Goal: Information Seeking & Learning: Learn about a topic

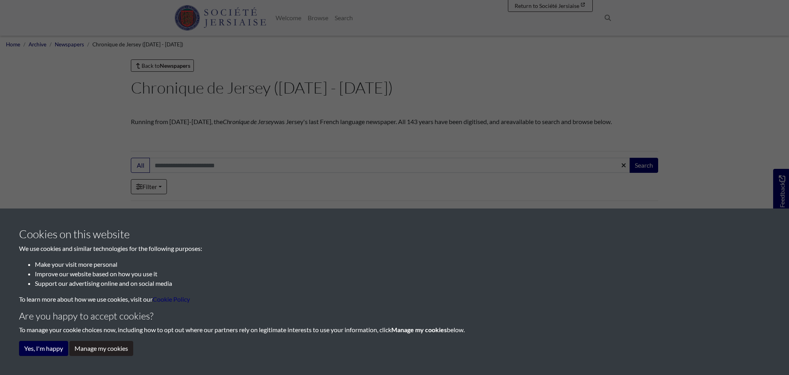
click at [41, 347] on button "Yes, I'm happy" at bounding box center [43, 348] width 49 height 15
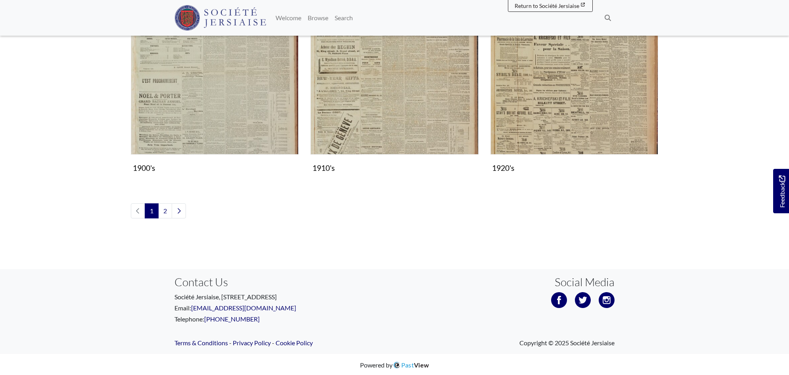
scroll to position [894, 0]
click at [165, 212] on link "2" at bounding box center [165, 211] width 14 height 15
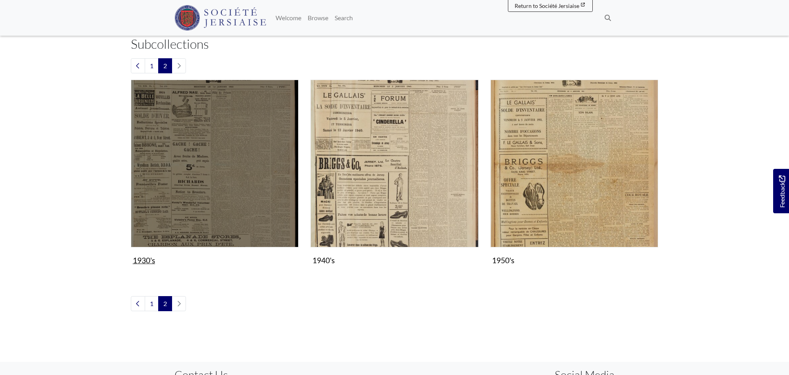
scroll to position [171, 0]
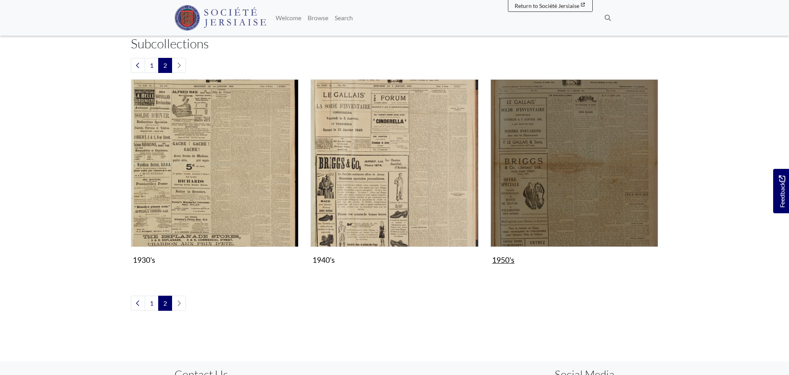
click at [529, 235] on img "Subcollection" at bounding box center [575, 163] width 168 height 168
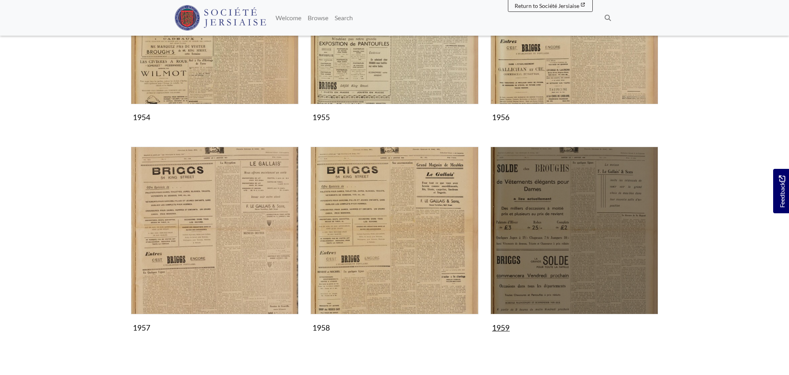
scroll to position [442, 0]
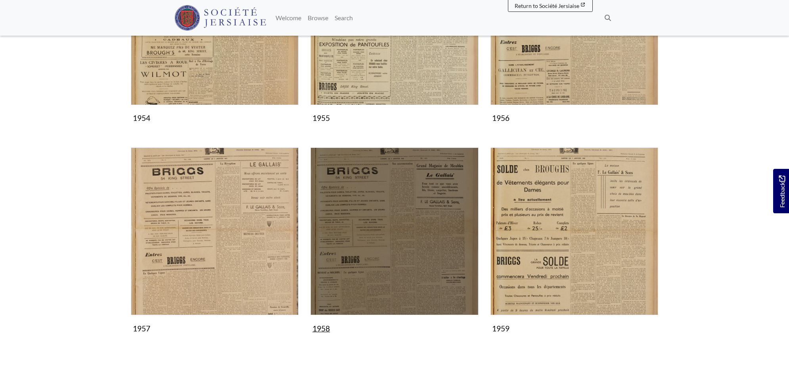
click at [433, 231] on img "Subcollection" at bounding box center [395, 232] width 168 height 168
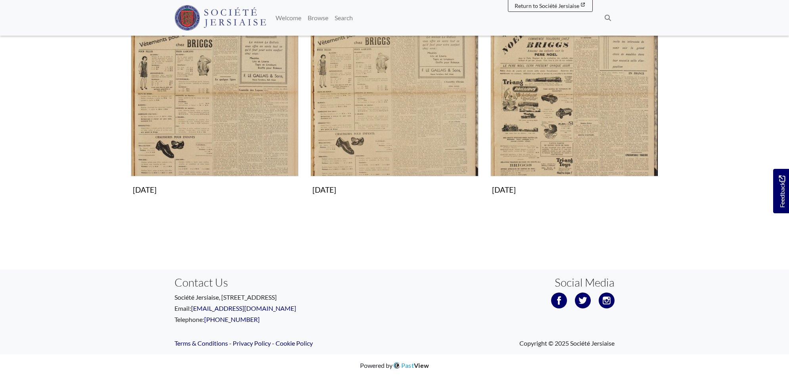
scroll to position [790, 0]
